Goal: Transaction & Acquisition: Purchase product/service

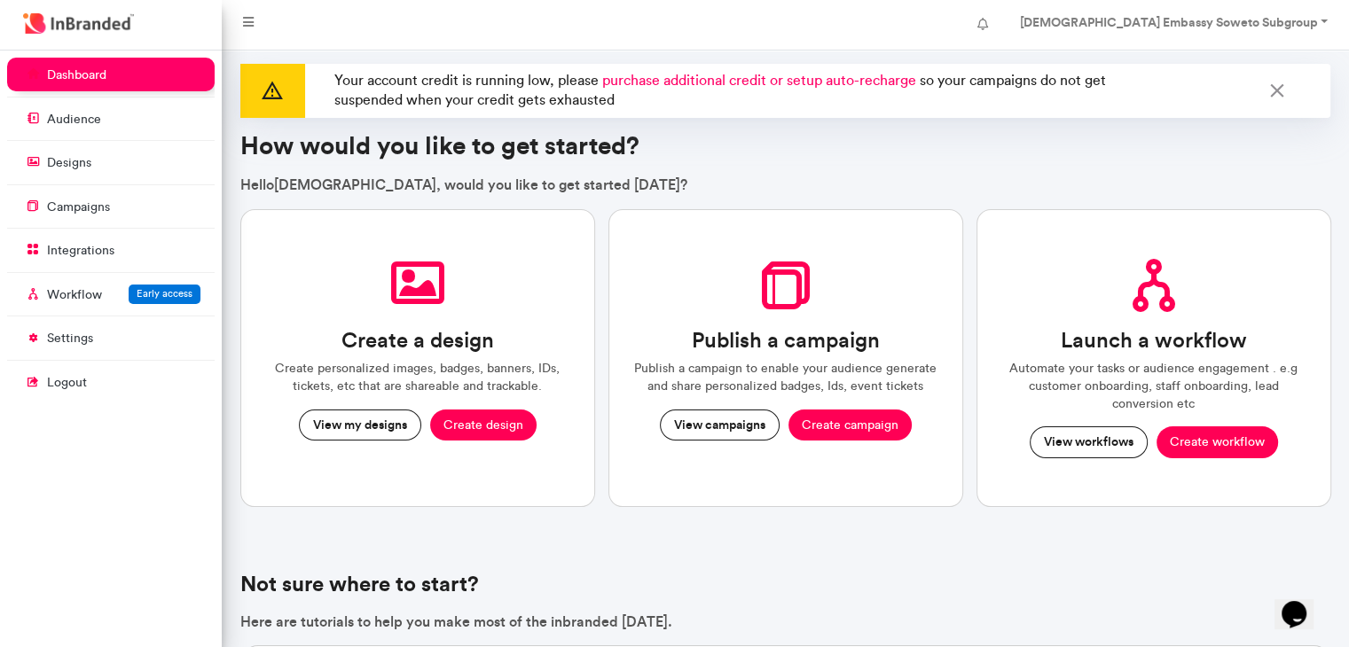
click at [823, 83] on span "purchase additional credit or setup auto-recharge" at bounding box center [759, 80] width 314 height 17
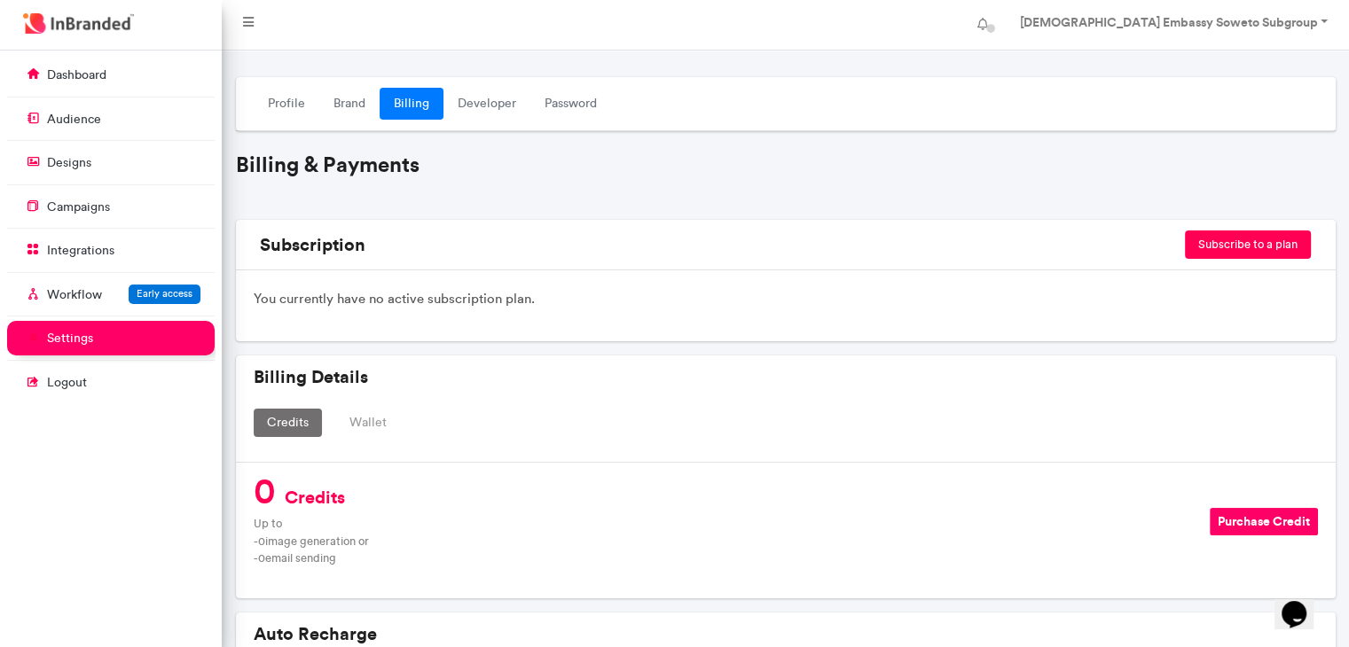
click at [1279, 509] on button "Purchase Credit" at bounding box center [1264, 521] width 108 height 27
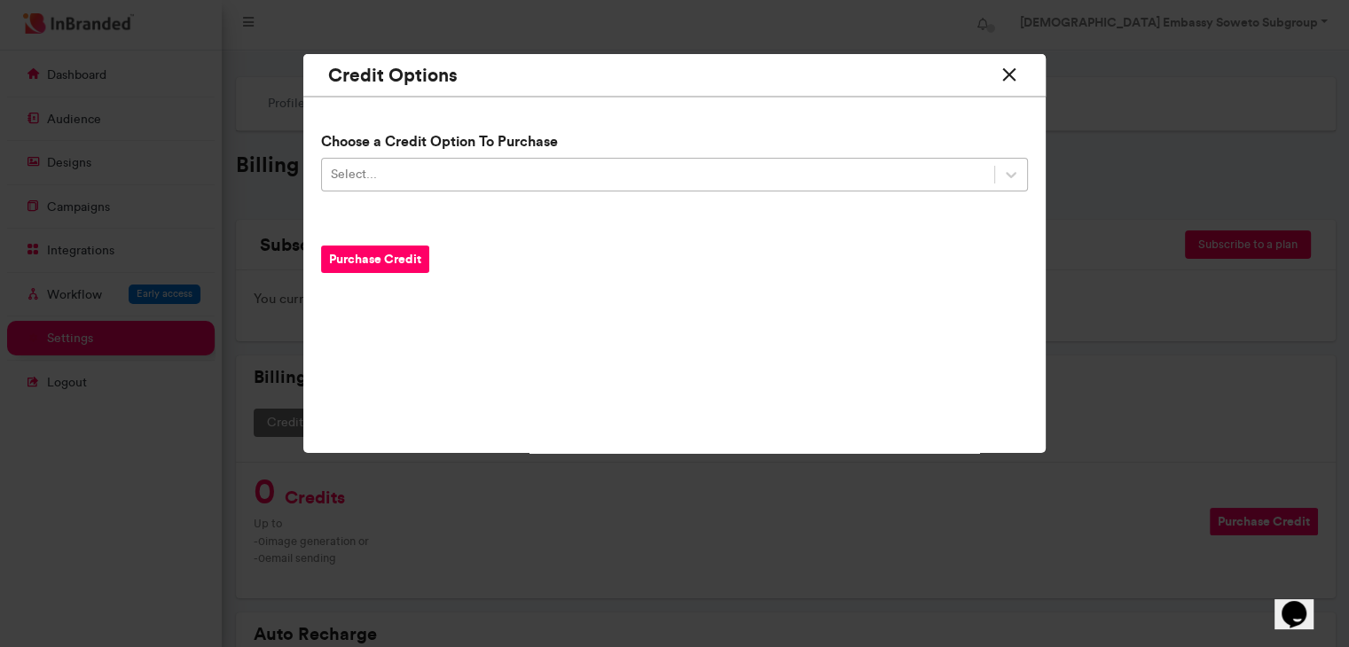
click at [736, 183] on div "Select..." at bounding box center [658, 175] width 672 height 29
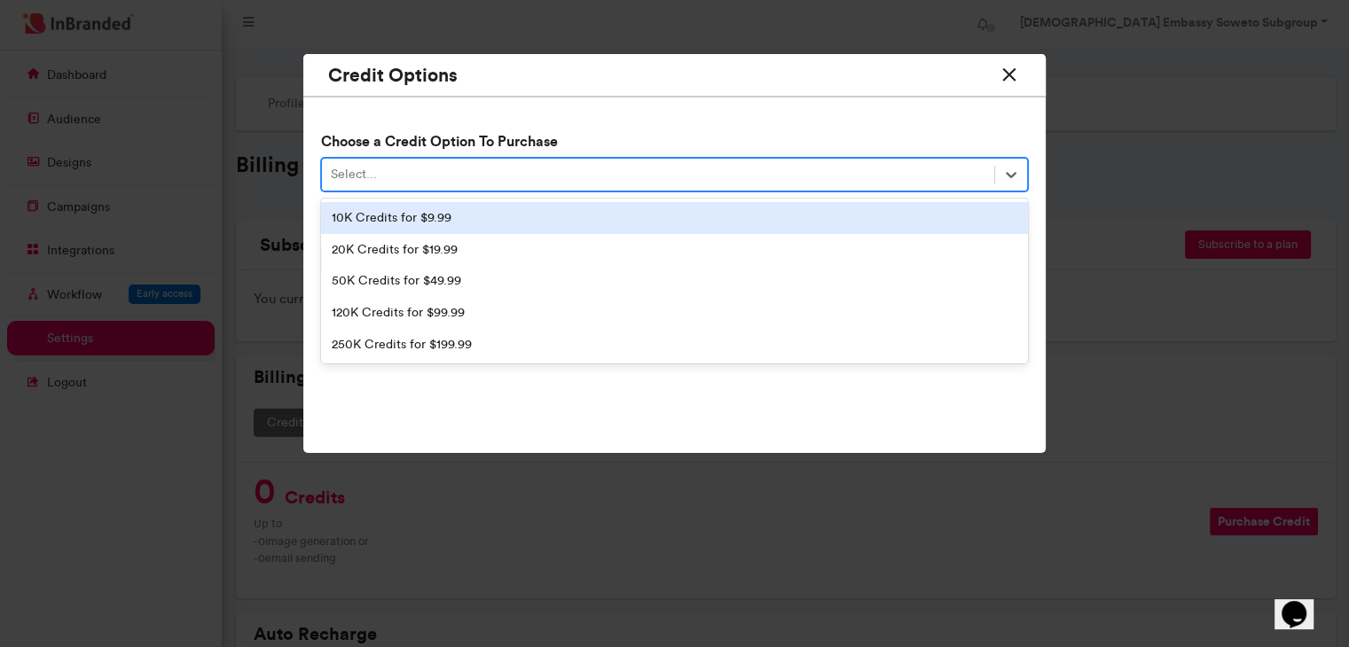
click at [663, 208] on div "10K Credits for $9.99" at bounding box center [674, 218] width 707 height 32
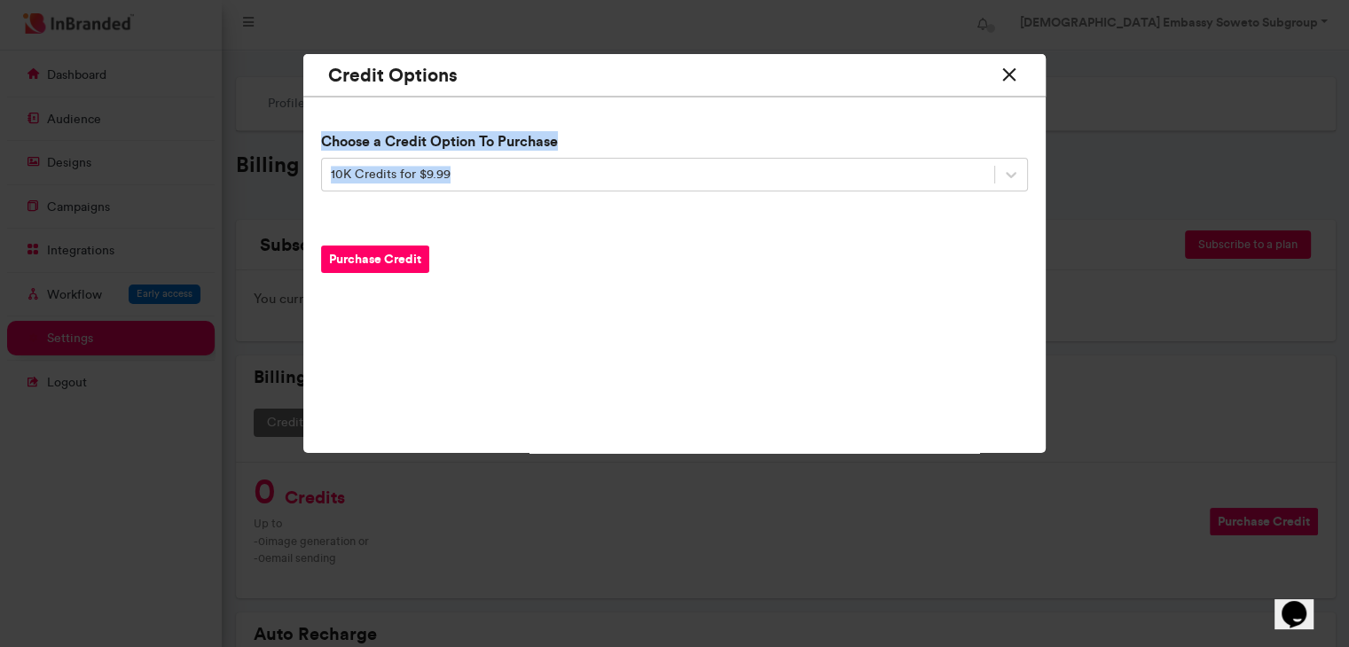
drag, startPoint x: 941, startPoint y: 77, endPoint x: 1216, endPoint y: 93, distance: 275.4
click at [1216, 93] on div "Credit Options Choose a Credit Option To Purchase 10K Credits for $9.99 Purchas…" at bounding box center [674, 323] width 1349 height 647
click at [1010, 68] on icon at bounding box center [1009, 75] width 23 height 33
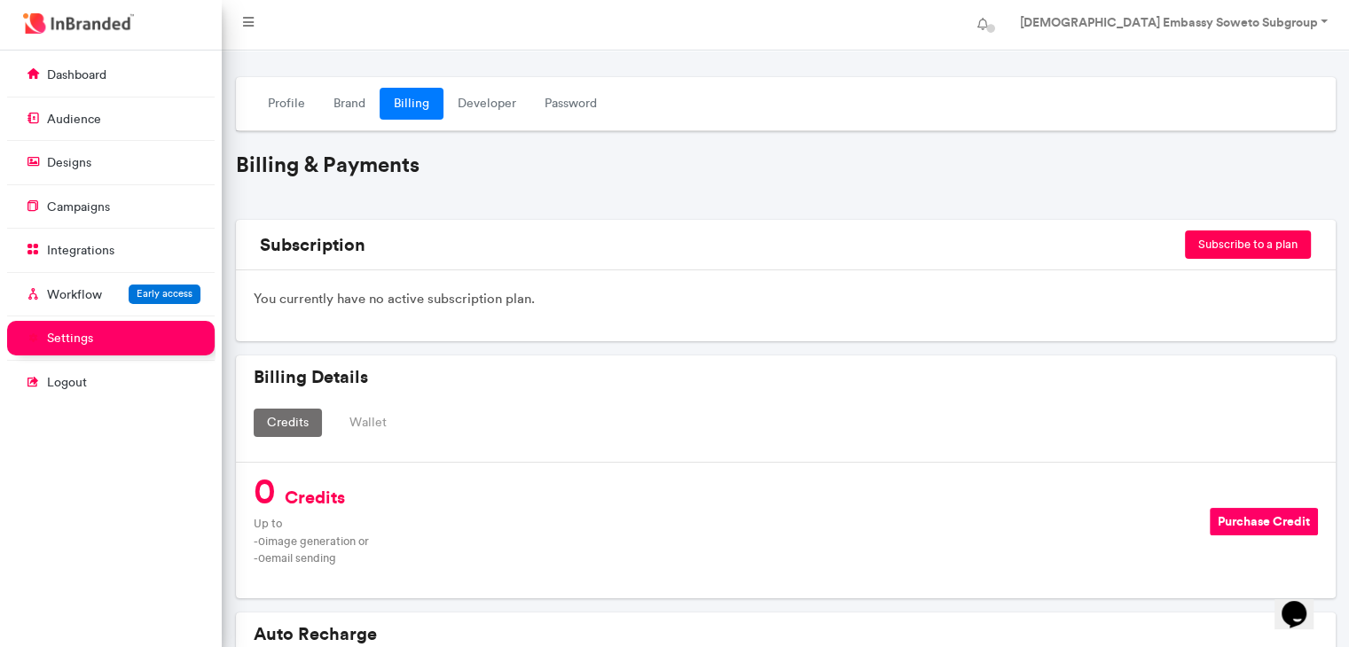
click at [1275, 522] on button "Purchase Credit" at bounding box center [1264, 521] width 108 height 27
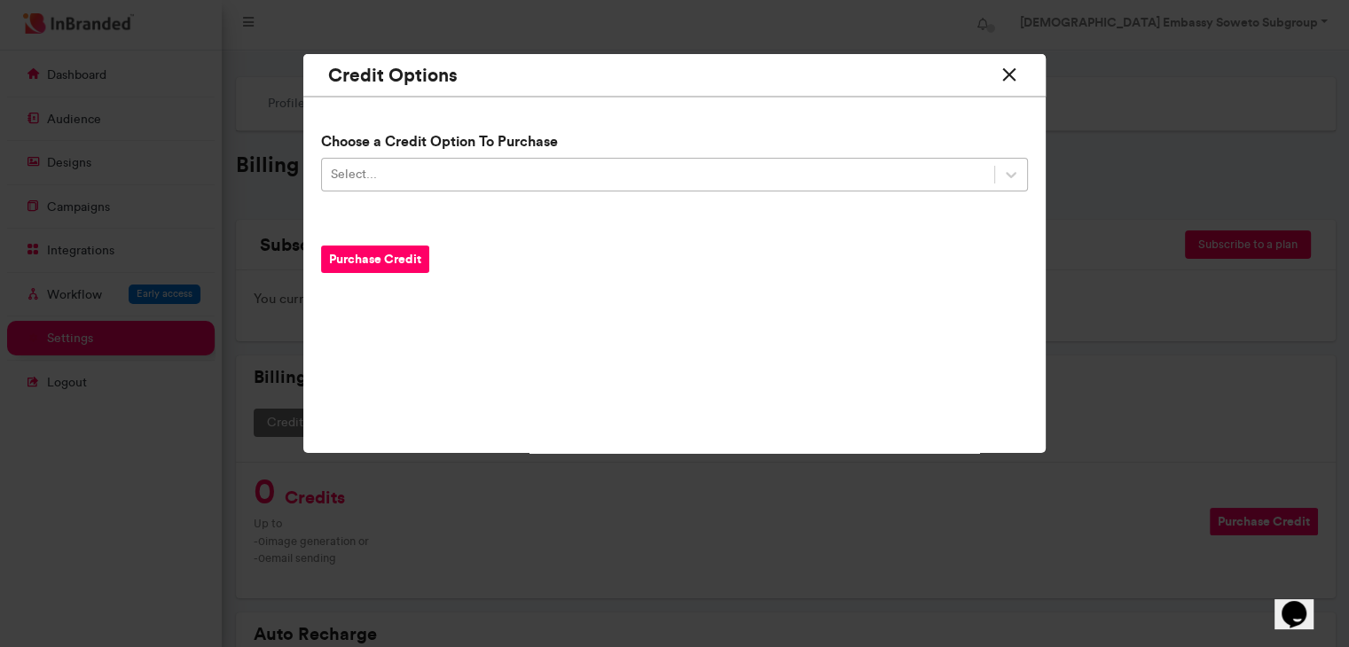
click at [859, 164] on div "Select..." at bounding box center [658, 175] width 672 height 29
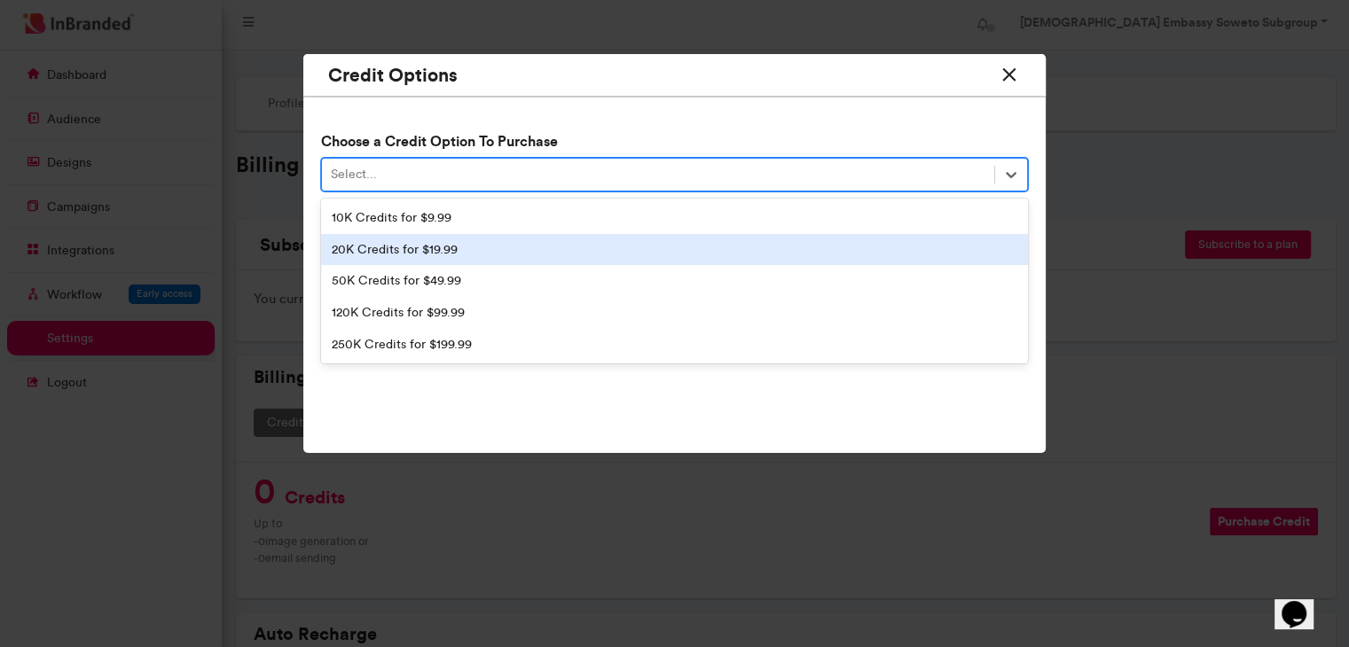
click at [734, 251] on div "20K Credits for $19.99" at bounding box center [674, 250] width 707 height 32
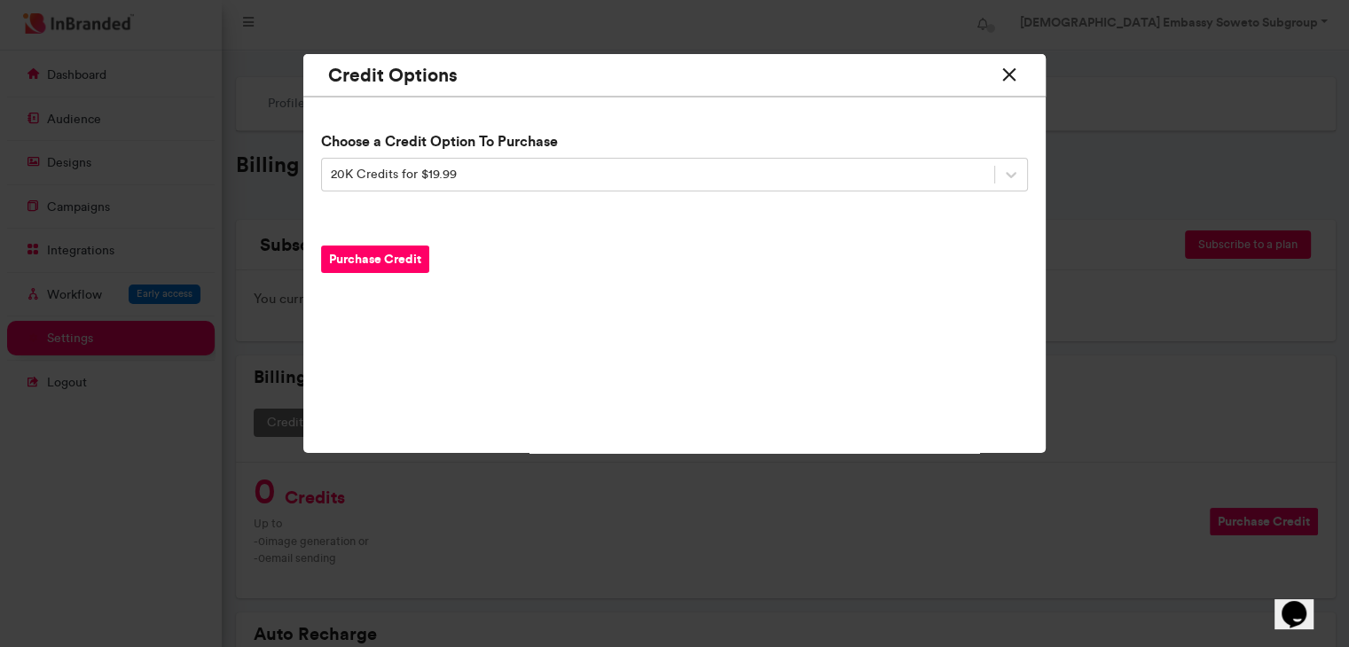
click at [391, 370] on div "Choose a Credit Option To Purchase 20K Credits for $19.99 Purchase Credit" at bounding box center [674, 247] width 742 height 266
click at [1010, 67] on icon at bounding box center [1009, 75] width 23 height 33
